Goal: Information Seeking & Learning: Understand process/instructions

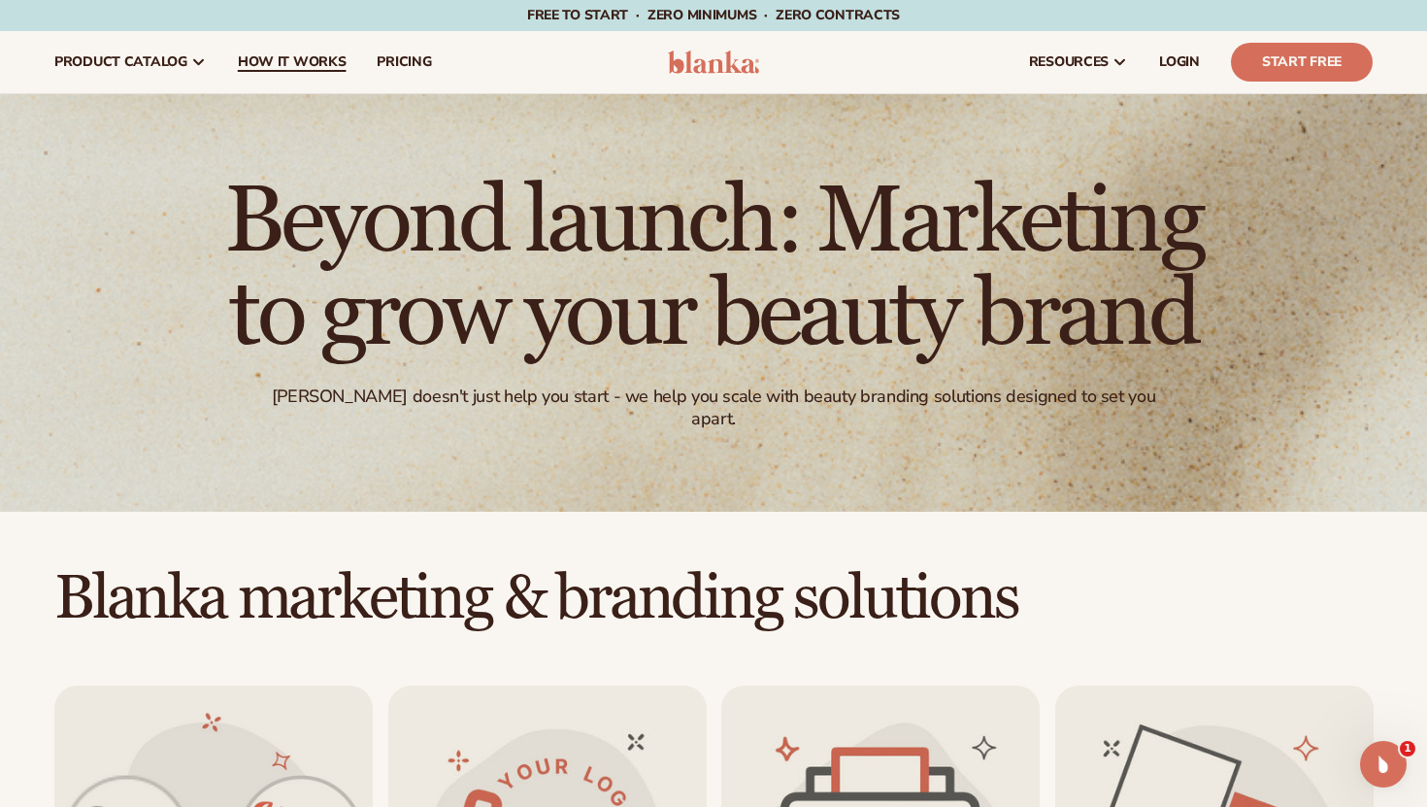
click at [304, 64] on span "How It Works" at bounding box center [292, 62] width 109 height 16
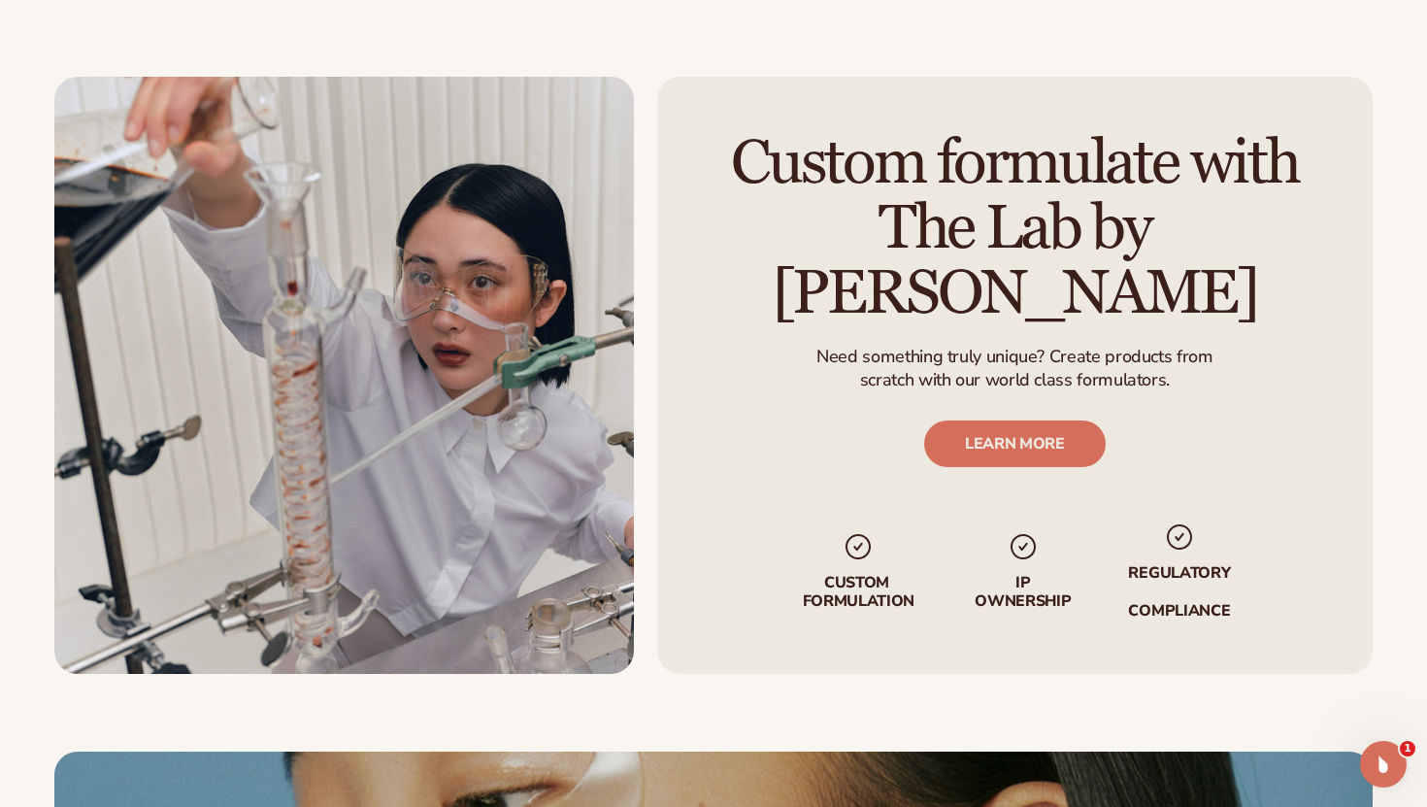
scroll to position [3110, 0]
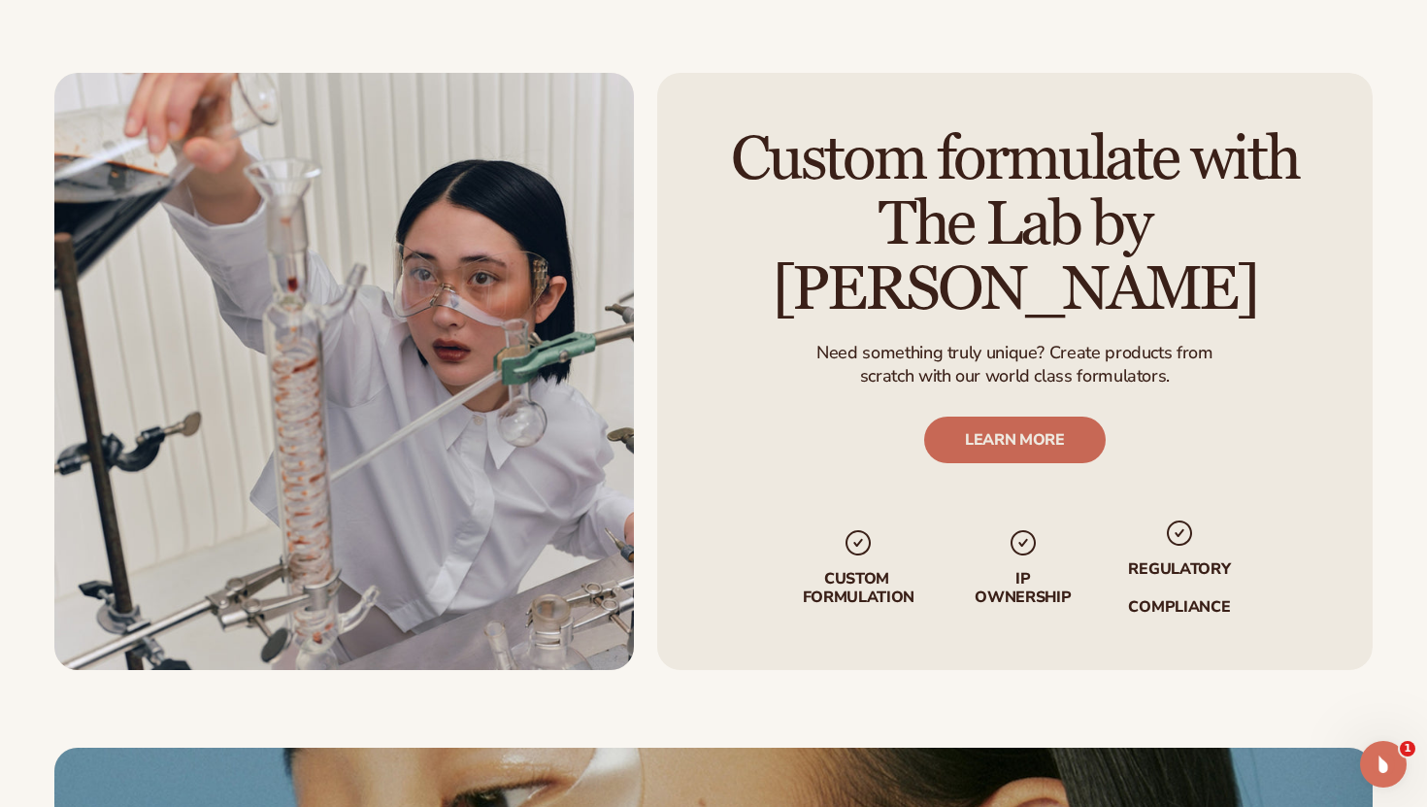
click at [1034, 418] on link "LEARN MORE" at bounding box center [1015, 439] width 182 height 47
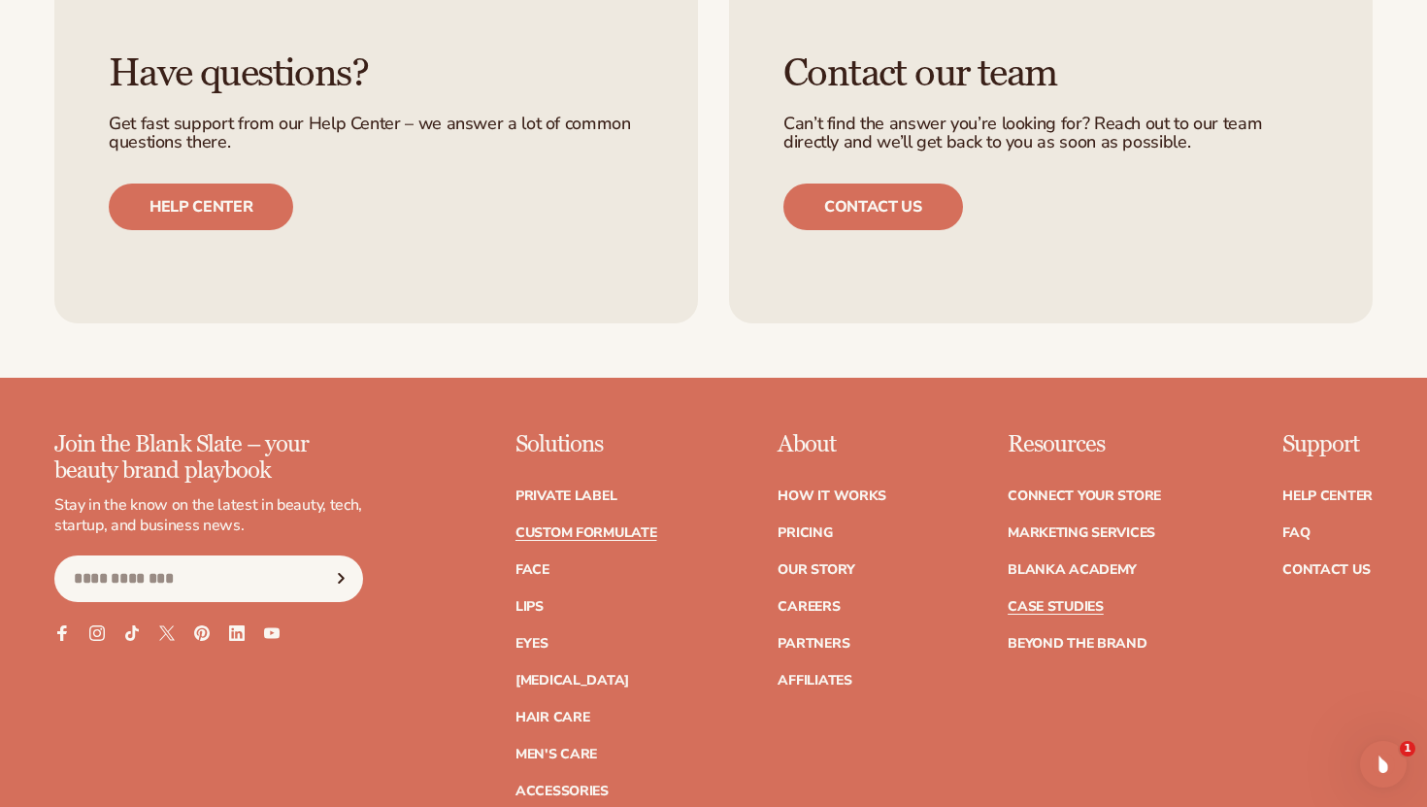
scroll to position [3073, 0]
